Goal: Navigation & Orientation: Find specific page/section

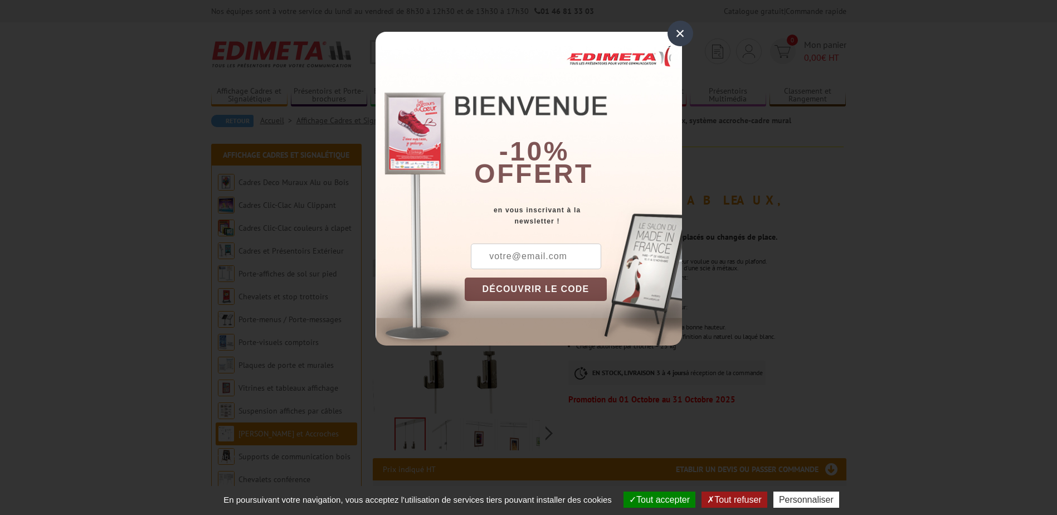
click at [675, 32] on div "×" at bounding box center [681, 34] width 26 height 26
click at [675, 32] on section "Je me connecte Nouveau client ? Inscrivez-vous 0 Mon panier 0,00 € HT recherche…" at bounding box center [528, 48] width 635 height 52
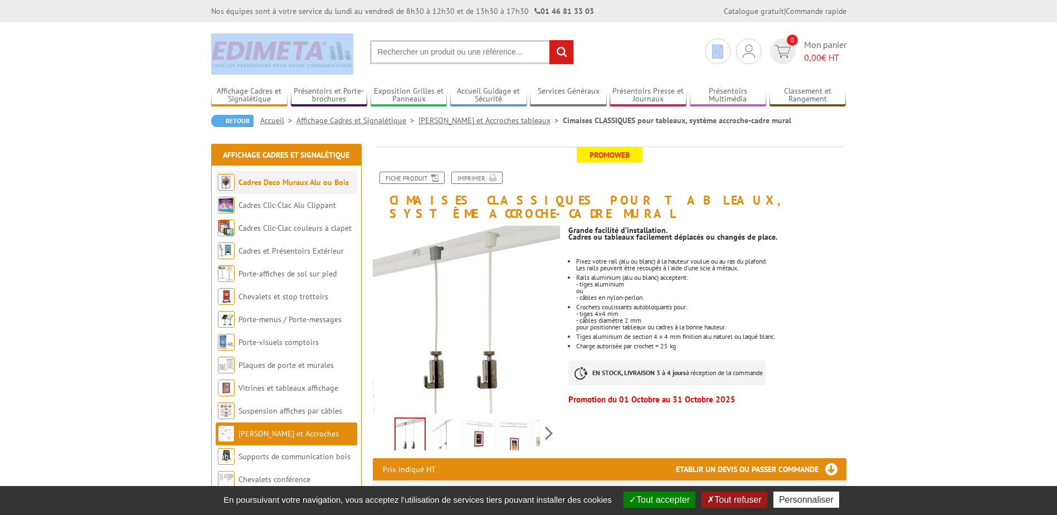
click at [251, 183] on link "Cadres Deco Muraux Alu ou Bois" at bounding box center [293, 182] width 110 height 10
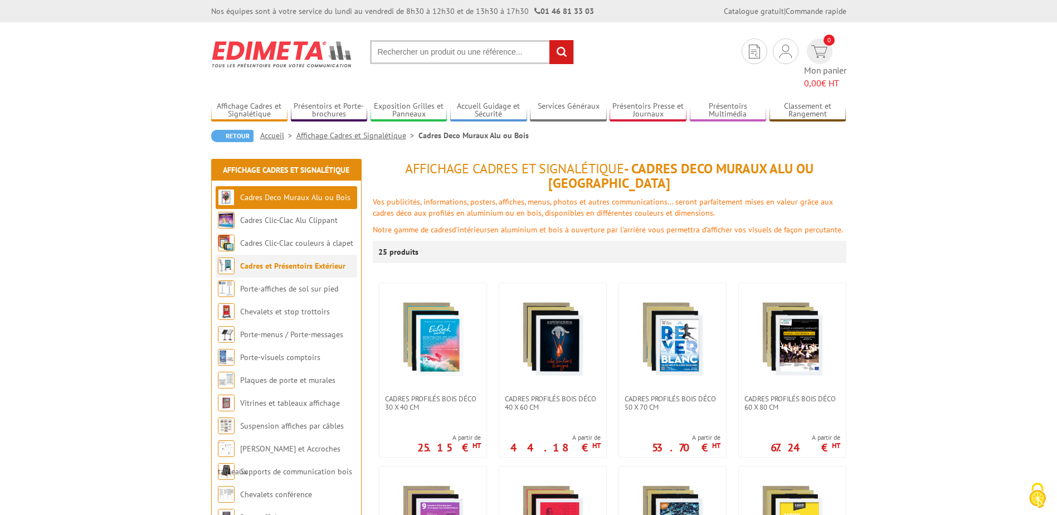
click at [261, 261] on link "Cadres et Présentoirs Extérieur" at bounding box center [292, 266] width 105 height 10
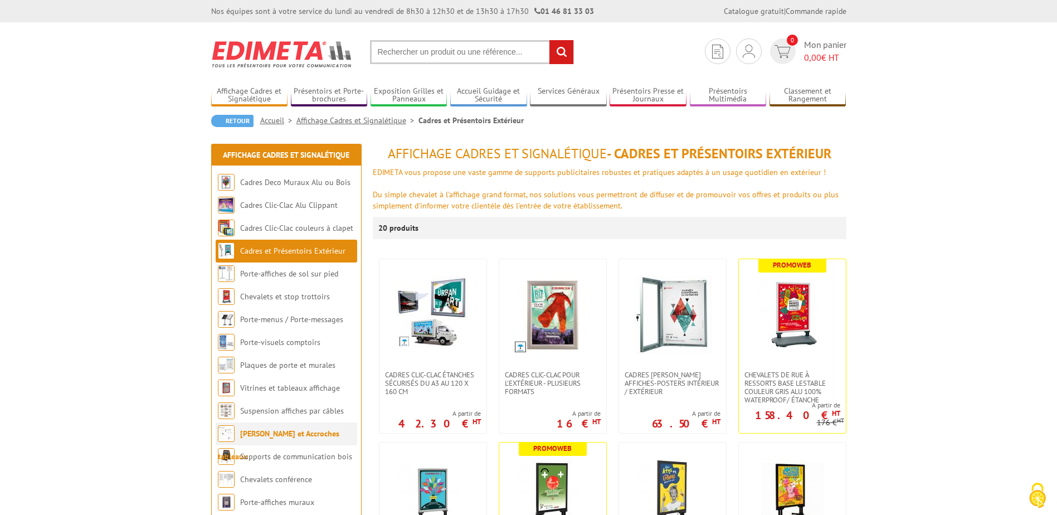
click at [266, 432] on link "[PERSON_NAME] et Accroches tableaux" at bounding box center [278, 445] width 121 height 33
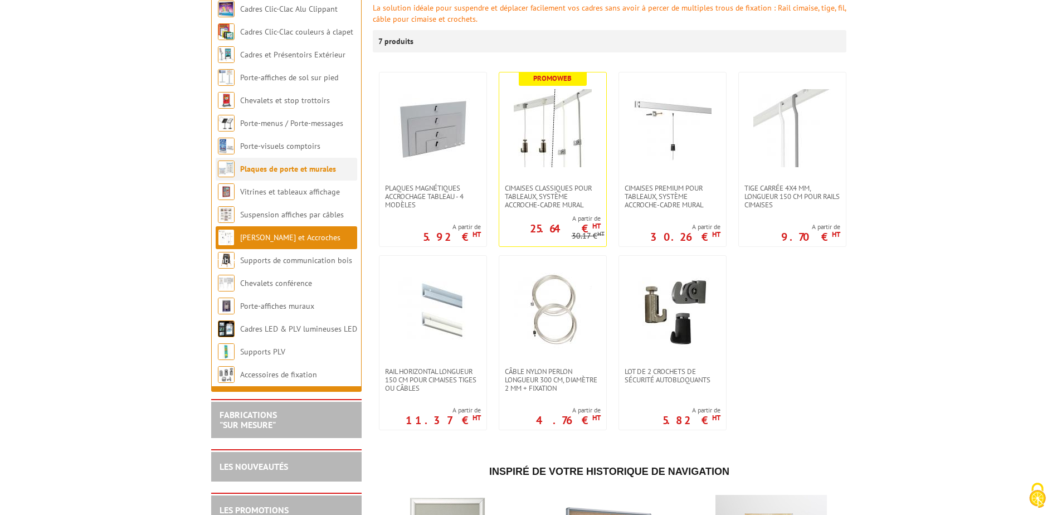
scroll to position [358, 0]
